Goal: Task Accomplishment & Management: Manage account settings

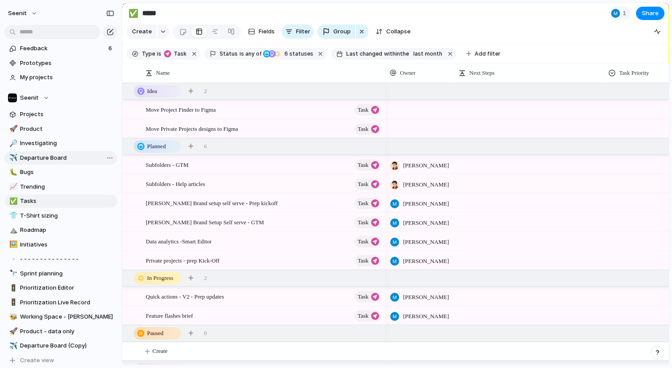
click at [52, 159] on span "Departure Board" at bounding box center [67, 157] width 94 height 9
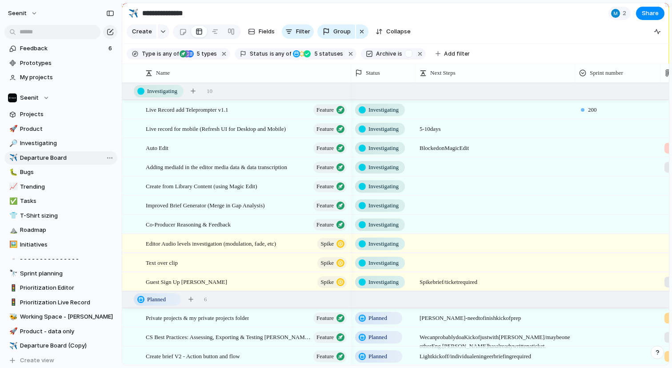
type input "**********"
click at [130, 88] on div at bounding box center [128, 91] width 8 height 8
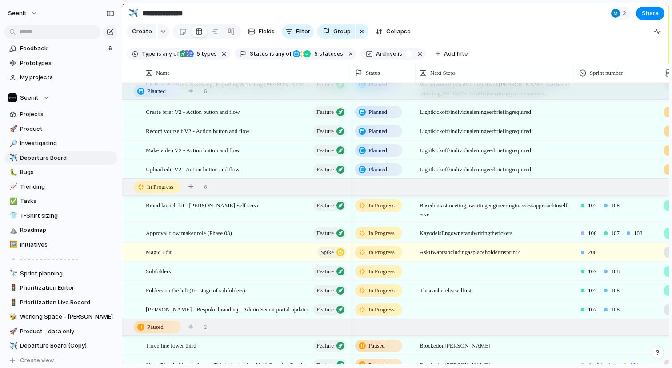
scroll to position [88, 0]
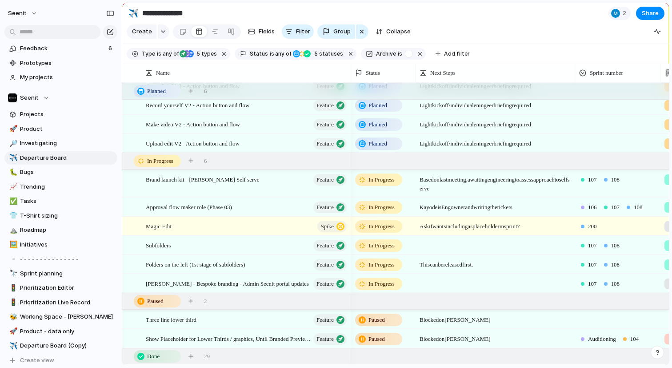
click at [384, 317] on span "Paused" at bounding box center [376, 319] width 16 height 9
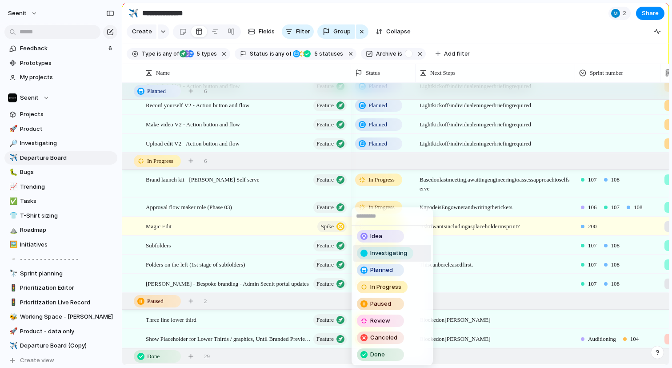
click at [401, 255] on span "Investigating" at bounding box center [388, 252] width 37 height 9
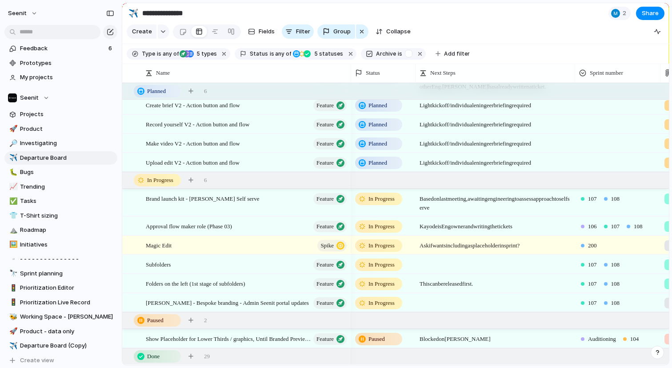
click at [376, 334] on span "Paused" at bounding box center [376, 338] width 16 height 9
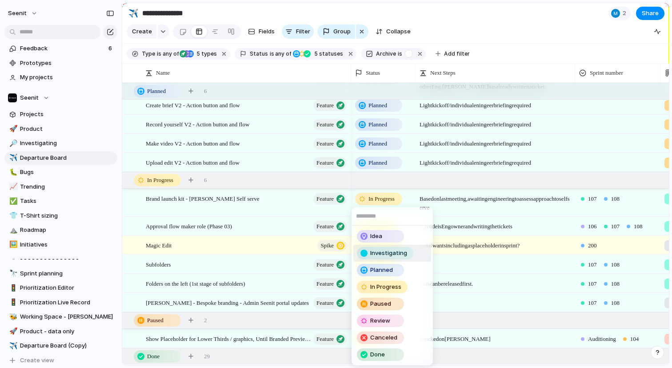
click at [391, 251] on span "Investigating" at bounding box center [388, 252] width 37 height 9
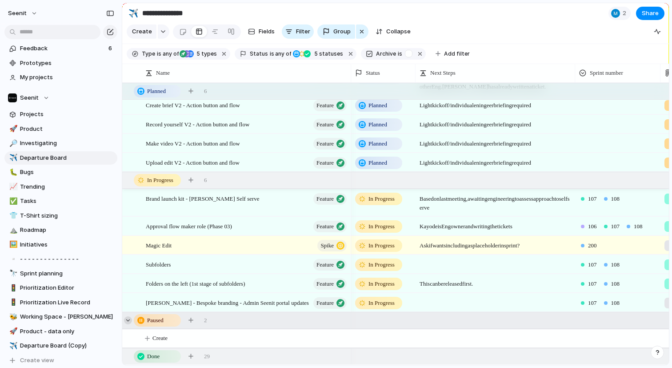
click at [132, 319] on div at bounding box center [128, 320] width 8 height 8
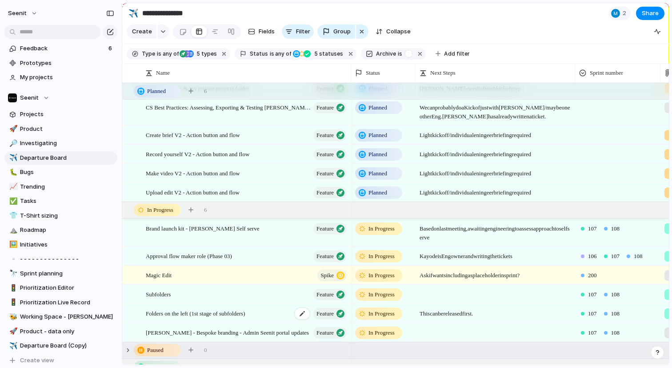
scroll to position [49, 0]
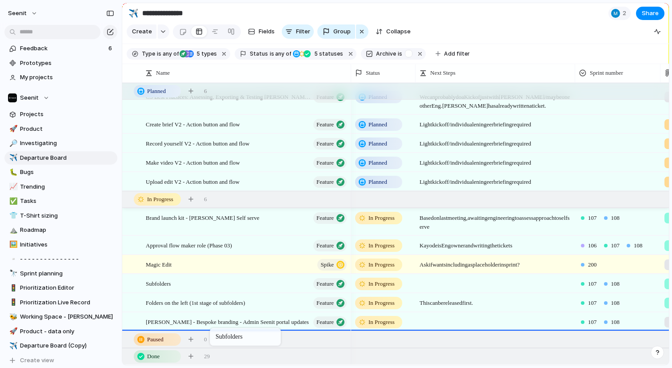
drag, startPoint x: 216, startPoint y: 280, endPoint x: 214, endPoint y: 329, distance: 49.4
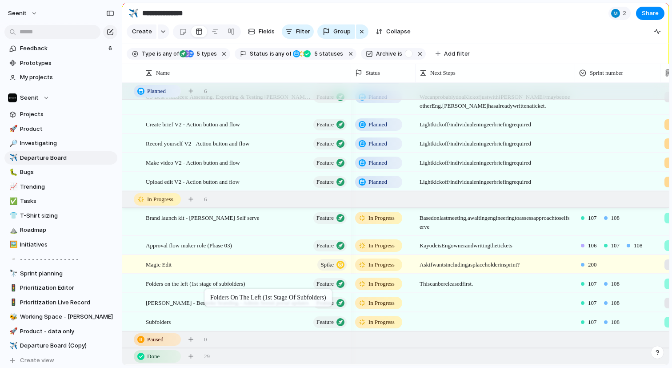
drag, startPoint x: 227, startPoint y: 282, endPoint x: 209, endPoint y: 289, distance: 18.9
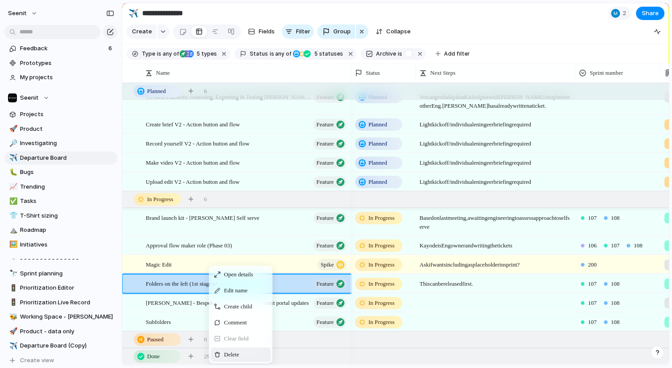
click at [249, 334] on div "Delete" at bounding box center [241, 354] width 60 height 14
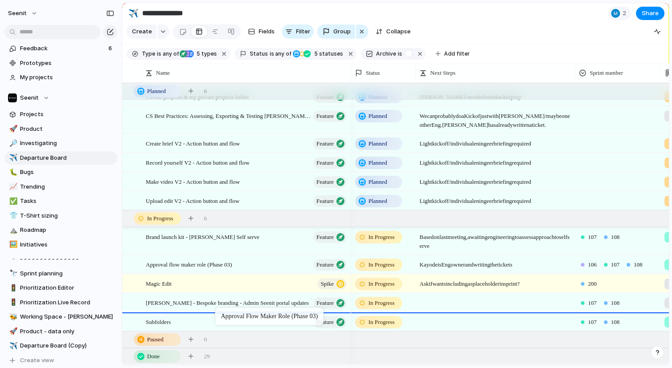
drag, startPoint x: 230, startPoint y: 264, endPoint x: 220, endPoint y: 309, distance: 46.1
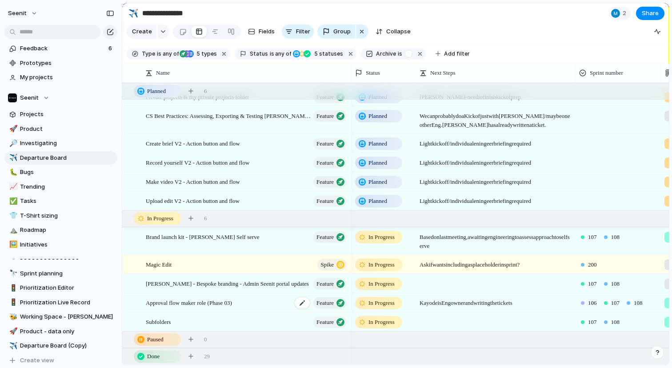
click at [256, 303] on div "Approval flow maker role (Phase 03) Feature" at bounding box center [247, 302] width 202 height 18
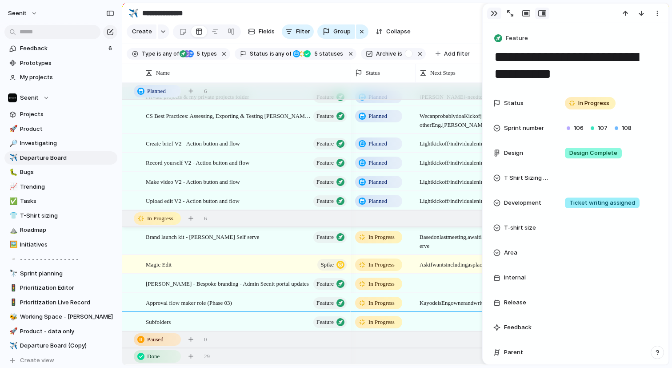
click at [492, 13] on div "button" at bounding box center [494, 13] width 7 height 7
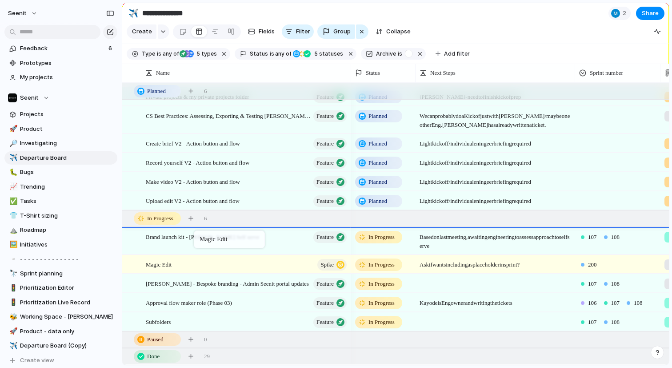
drag, startPoint x: 201, startPoint y: 263, endPoint x: 198, endPoint y: 232, distance: 31.2
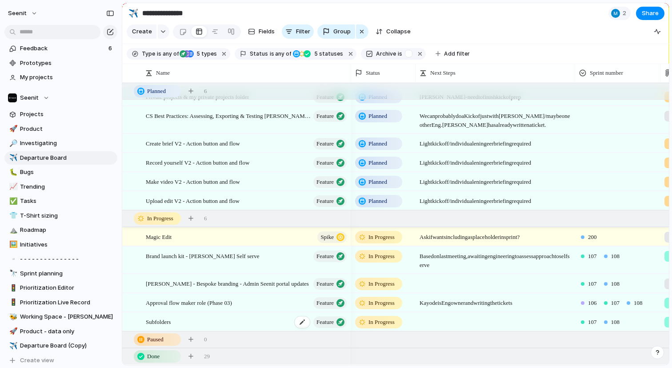
click at [192, 320] on div "Subfolders Feature" at bounding box center [247, 321] width 202 height 18
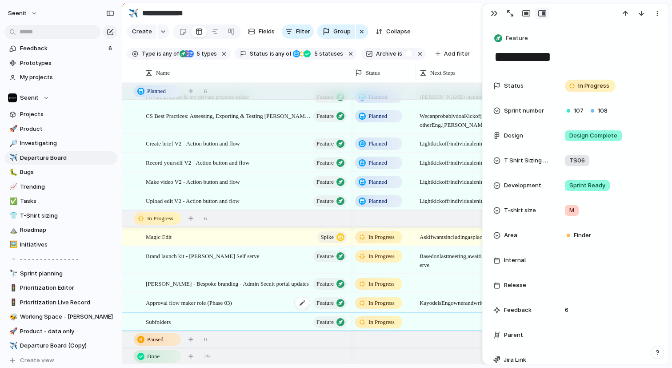
click at [189, 297] on span "Approval flow maker role (Phase 03)" at bounding box center [189, 302] width 86 height 10
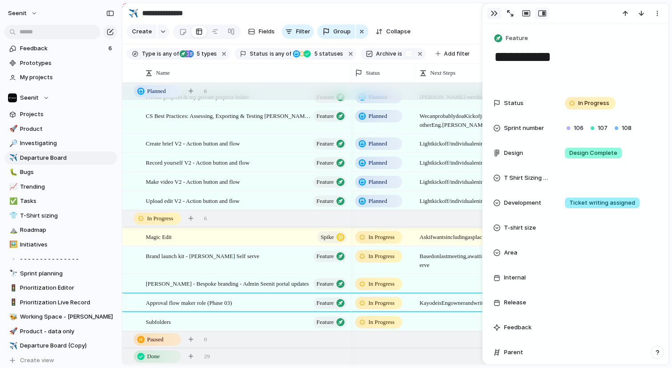
click at [493, 10] on div "button" at bounding box center [494, 13] width 7 height 7
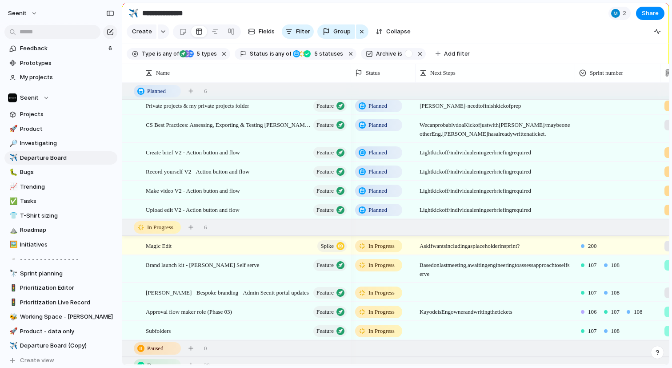
scroll to position [25, 0]
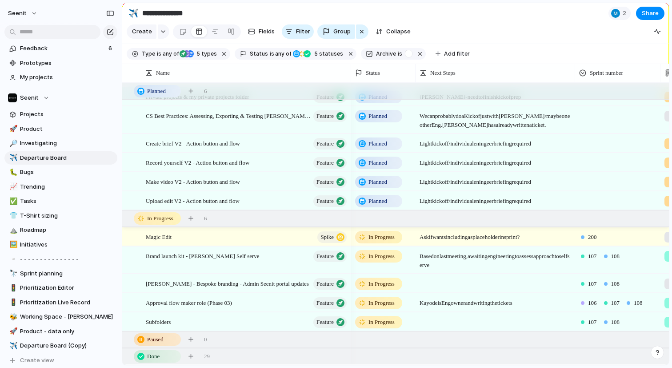
click at [452, 238] on span "Ask if wants including as placeholder in sprint?" at bounding box center [495, 235] width 159 height 14
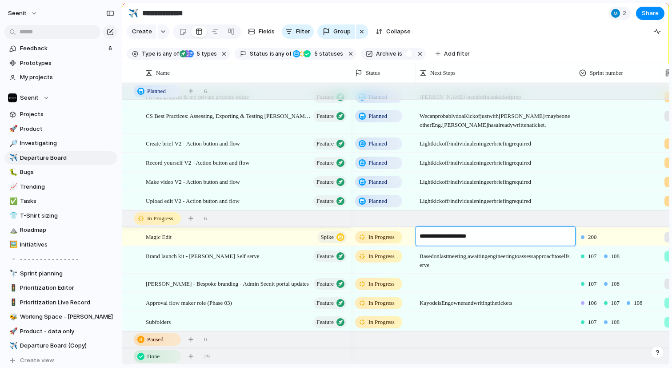
type textarea "**********"
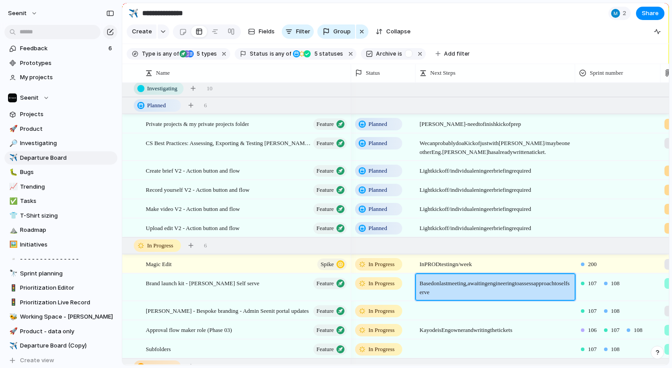
scroll to position [0, 0]
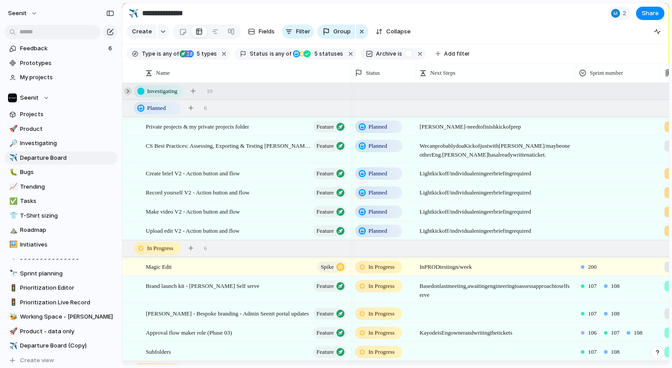
click at [126, 92] on div at bounding box center [128, 91] width 8 height 8
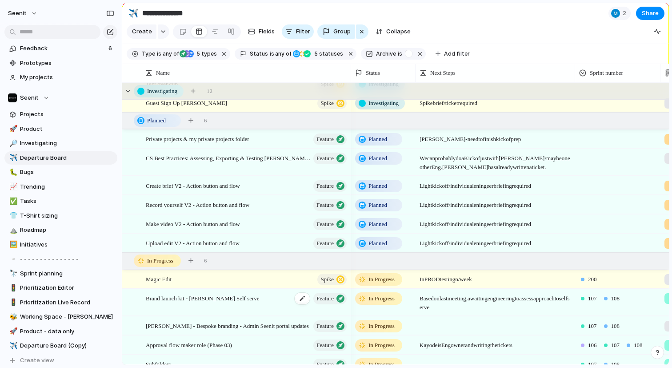
scroll to position [220, 0]
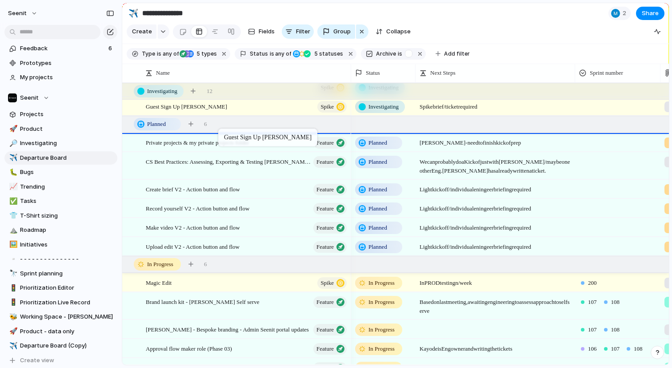
drag, startPoint x: 222, startPoint y: 104, endPoint x: 223, endPoint y: 130, distance: 25.8
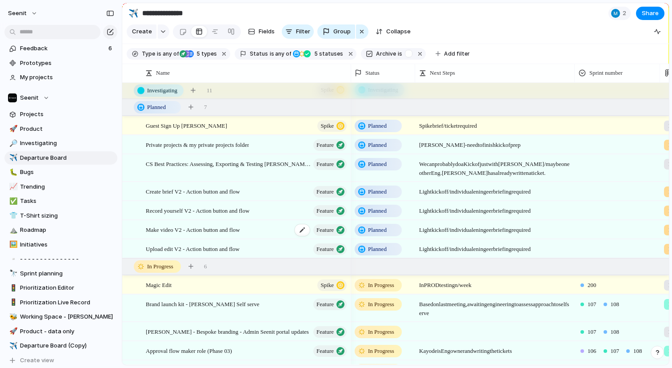
scroll to position [211, 0]
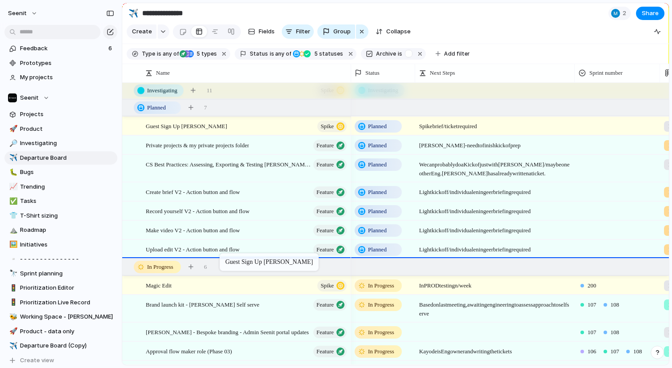
drag, startPoint x: 213, startPoint y: 120, endPoint x: 224, endPoint y: 255, distance: 135.5
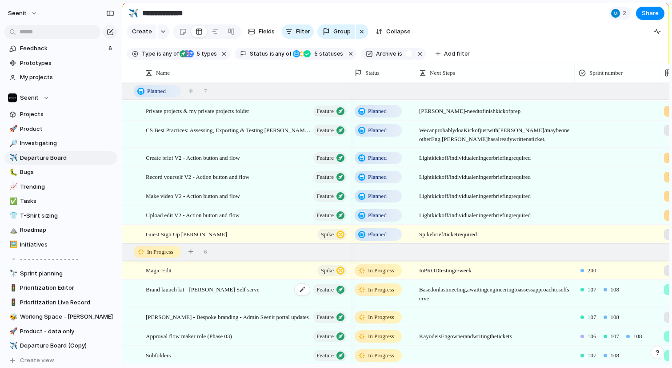
scroll to position [238, 0]
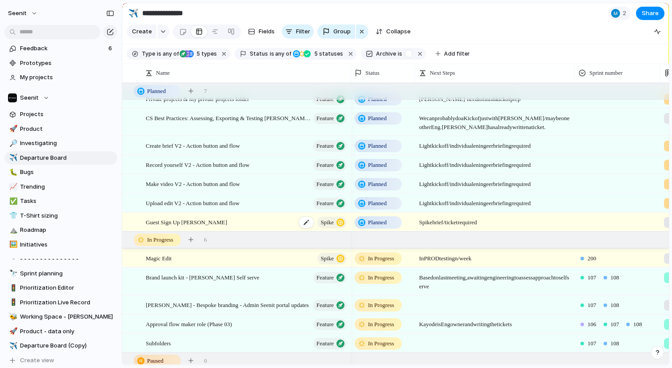
click at [220, 224] on div "Guest Sign Up [PERSON_NAME]" at bounding box center [247, 222] width 202 height 18
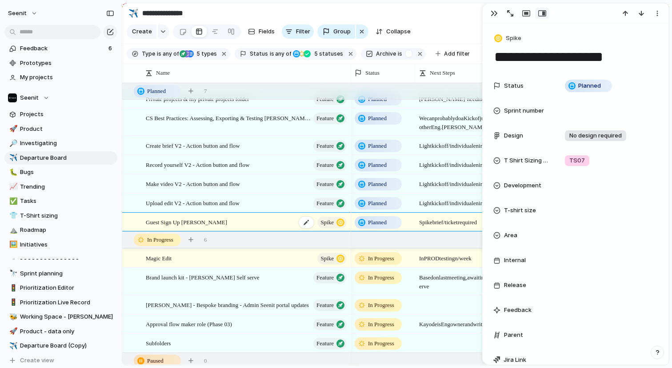
click at [194, 222] on span "Guest Sign Up [PERSON_NAME]" at bounding box center [186, 221] width 81 height 10
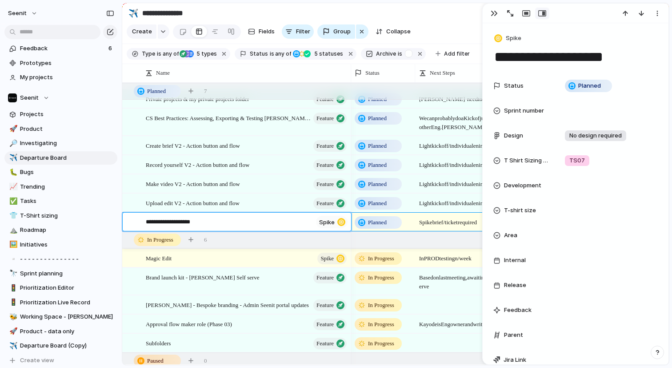
type textarea "**********"
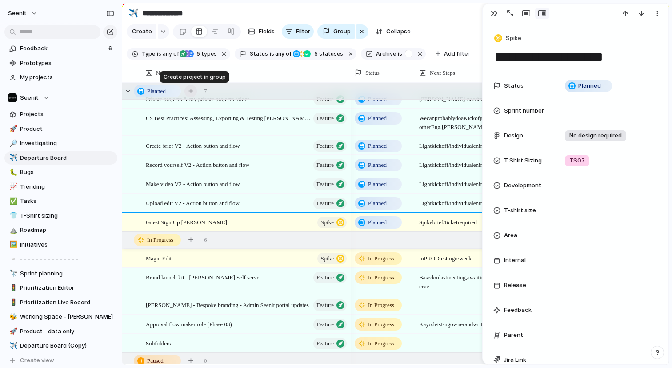
click at [190, 90] on div "button" at bounding box center [190, 90] width 5 height 5
click at [493, 11] on div "button" at bounding box center [494, 13] width 7 height 7
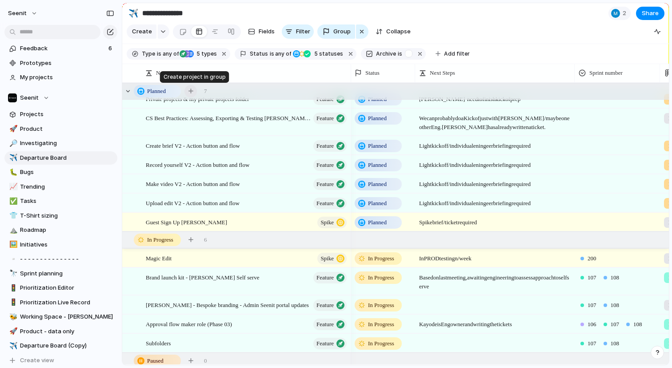
click at [191, 90] on div "button" at bounding box center [190, 90] width 5 height 5
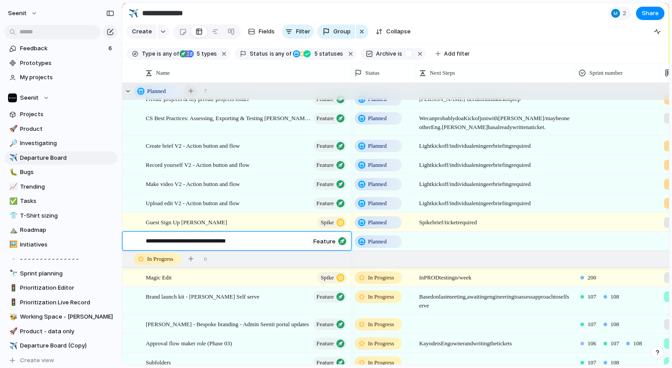
type textarea "**********"
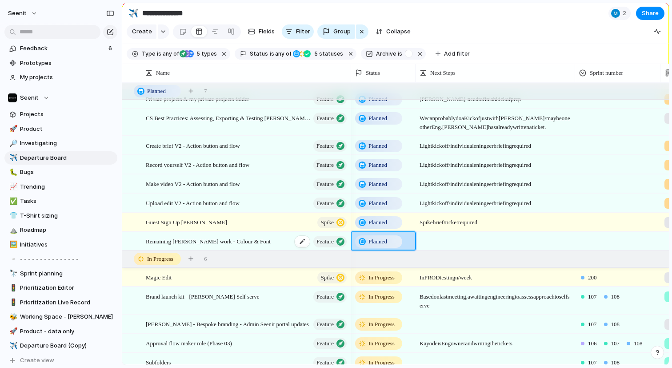
click at [248, 239] on span "Remaining [PERSON_NAME] work - Colour & Font" at bounding box center [208, 241] width 125 height 10
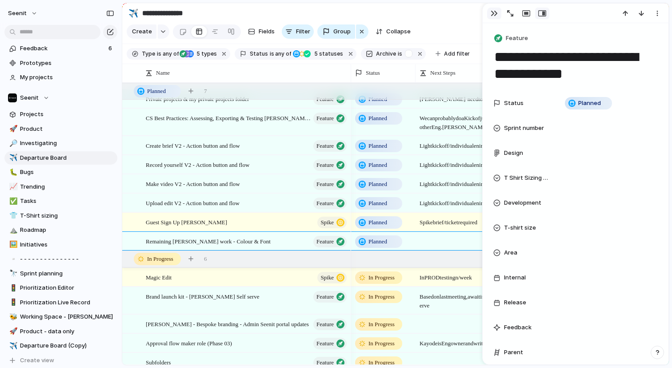
click at [493, 15] on div "button" at bounding box center [494, 13] width 7 height 7
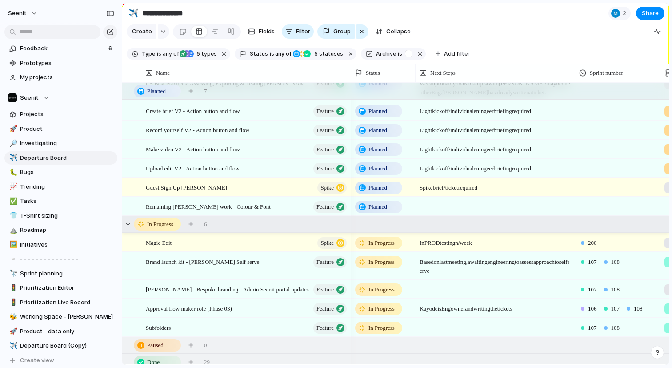
scroll to position [271, 0]
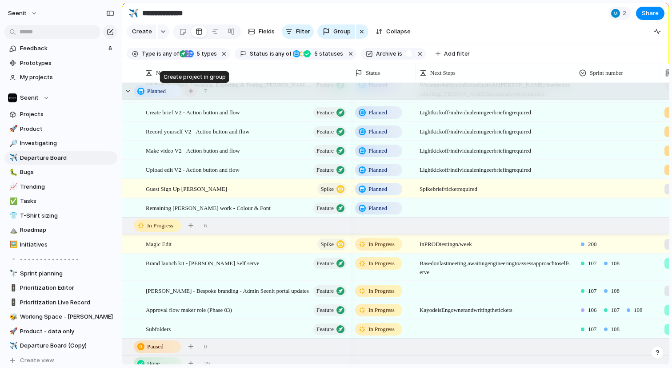
click at [192, 91] on div "button" at bounding box center [190, 90] width 5 height 5
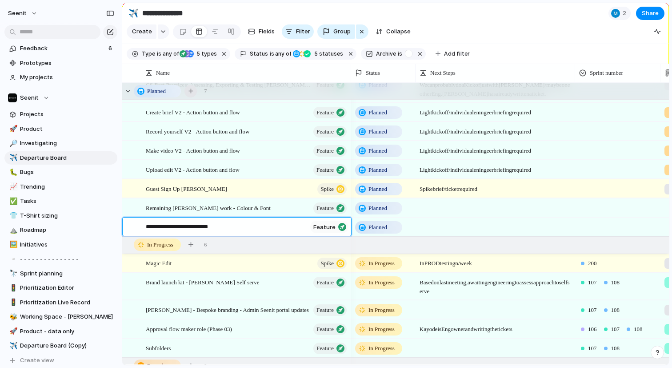
type textarea "**********"
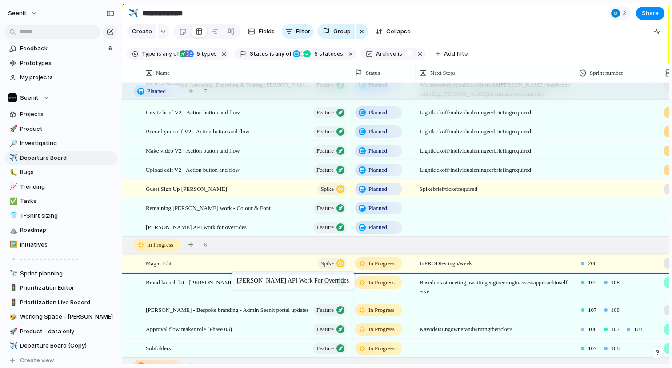
drag, startPoint x: 235, startPoint y: 226, endPoint x: 236, endPoint y: 273, distance: 47.6
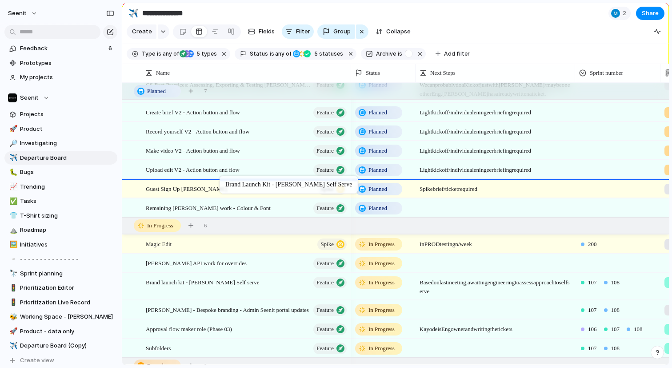
drag, startPoint x: 233, startPoint y: 286, endPoint x: 224, endPoint y: 177, distance: 108.8
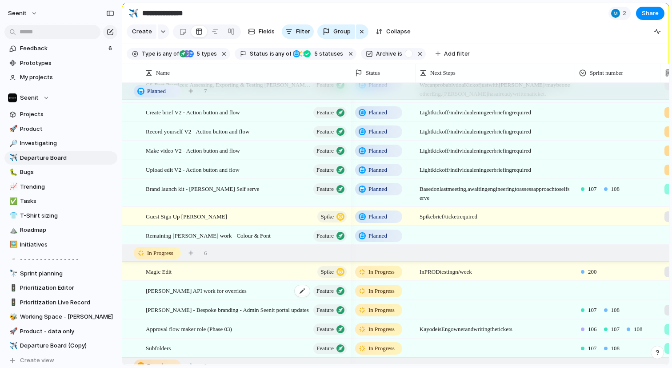
click at [209, 292] on span "[PERSON_NAME] API work for overrides" at bounding box center [196, 290] width 101 height 10
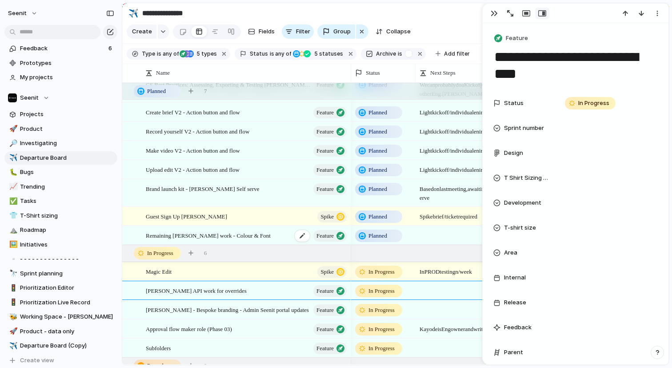
click at [217, 233] on span "Remaining [PERSON_NAME] work - Colour & Font" at bounding box center [208, 235] width 125 height 10
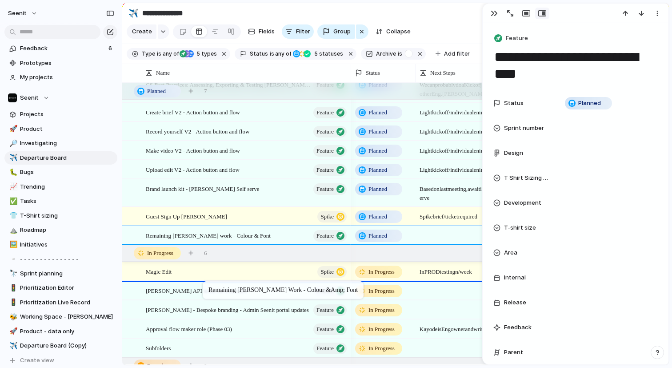
drag, startPoint x: 216, startPoint y: 234, endPoint x: 207, endPoint y: 283, distance: 49.6
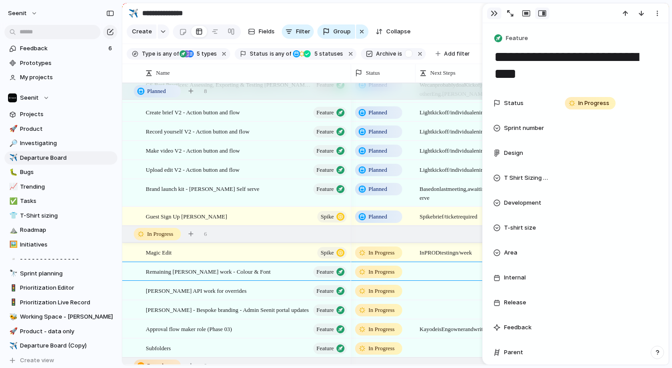
click at [493, 16] on div "button" at bounding box center [494, 13] width 7 height 7
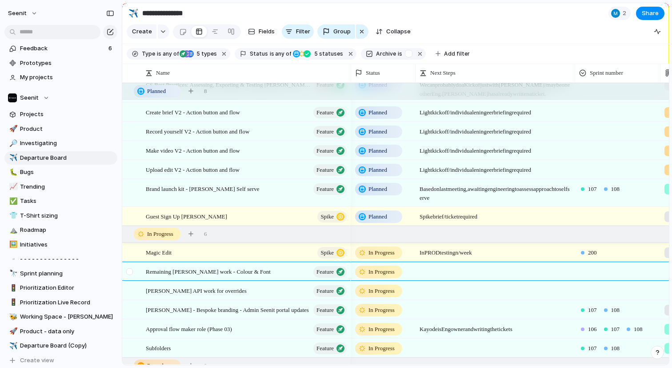
click at [132, 272] on div at bounding box center [129, 271] width 7 height 7
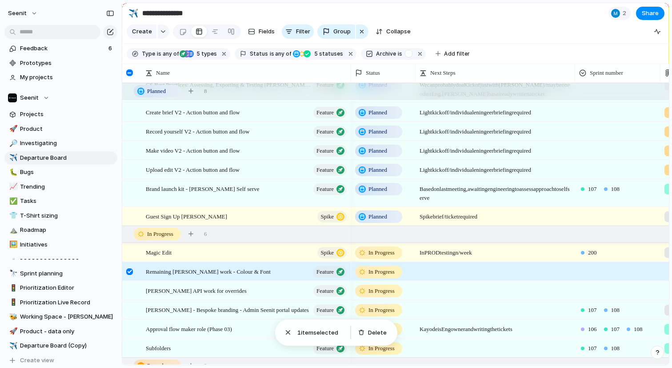
click at [132, 272] on div at bounding box center [129, 271] width 7 height 7
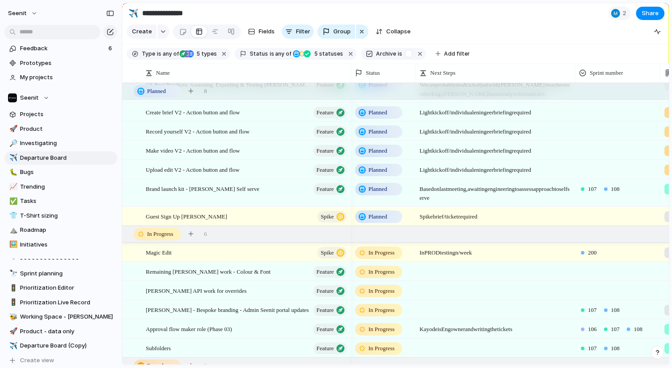
click at [347, 8] on section "**********" at bounding box center [395, 13] width 547 height 20
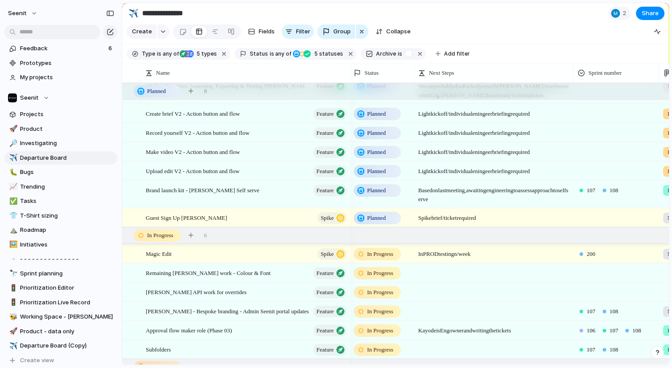
scroll to position [279, 0]
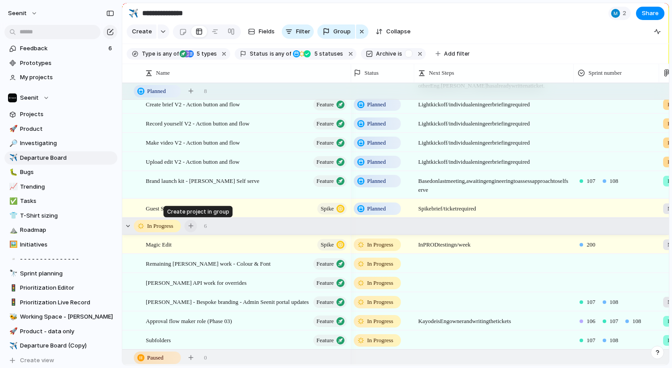
click at [193, 224] on div "button" at bounding box center [190, 225] width 5 height 5
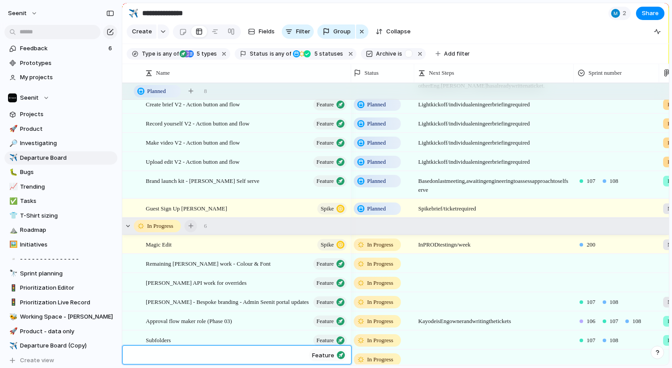
scroll to position [283, 0]
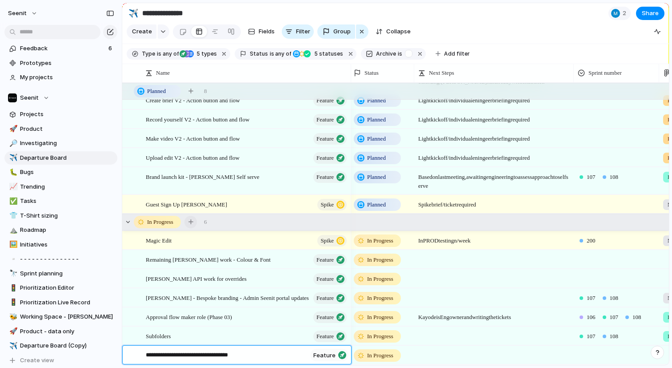
type textarea "**********"
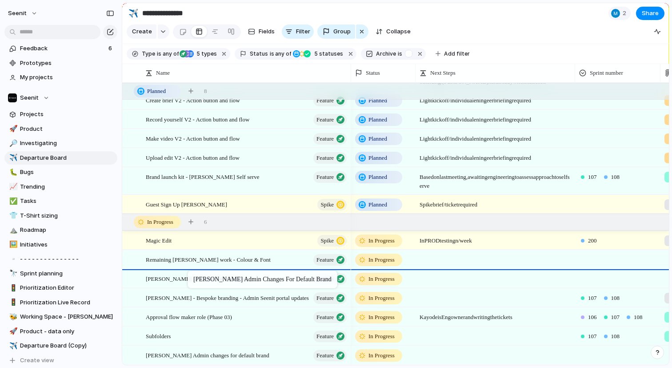
drag, startPoint x: 194, startPoint y: 357, endPoint x: 192, endPoint y: 272, distance: 85.4
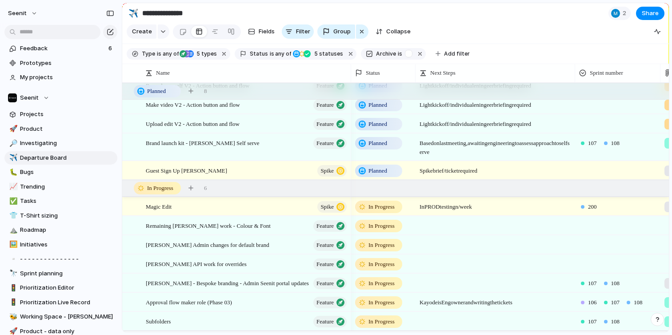
scroll to position [317, 0]
click at [442, 203] on span "In PROD testing n/week" at bounding box center [495, 204] width 159 height 14
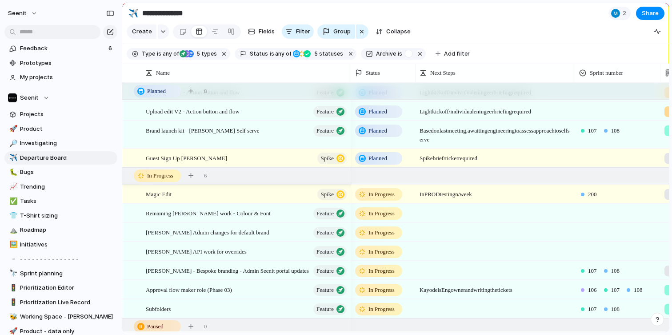
scroll to position [321, 0]
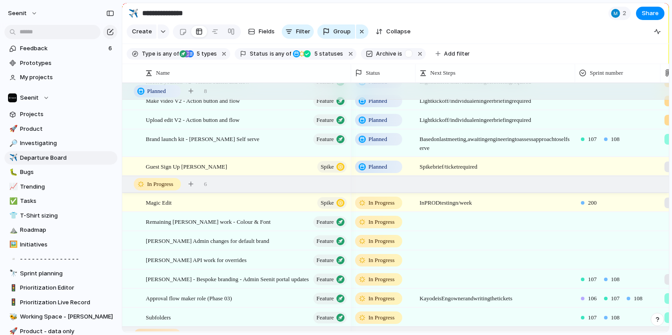
click at [450, 20] on section "**********" at bounding box center [395, 13] width 547 height 20
